Goal: Find specific page/section: Find specific page/section

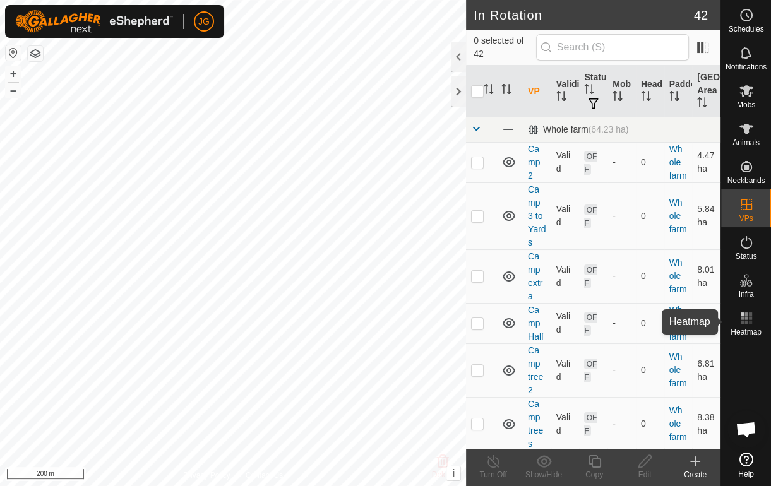
click at [747, 323] on icon at bounding box center [746, 318] width 15 height 15
click at [745, 132] on icon at bounding box center [746, 129] width 14 height 10
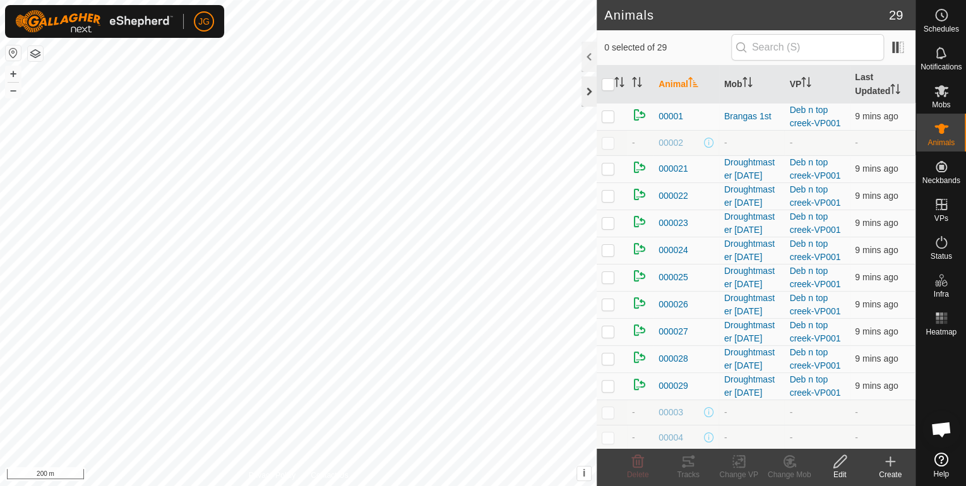
click at [588, 90] on div at bounding box center [588, 91] width 15 height 30
